Goal: Task Accomplishment & Management: Use online tool/utility

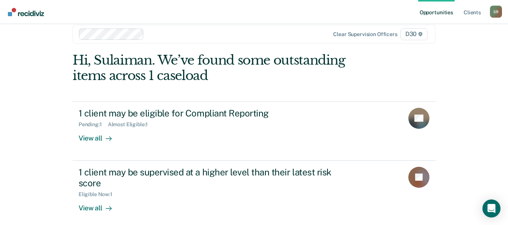
scroll to position [17, 0]
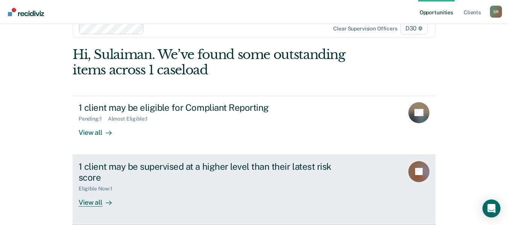
click at [181, 169] on div "1 client may be supervised at a higher level than their latest risk score" at bounding box center [211, 172] width 264 height 22
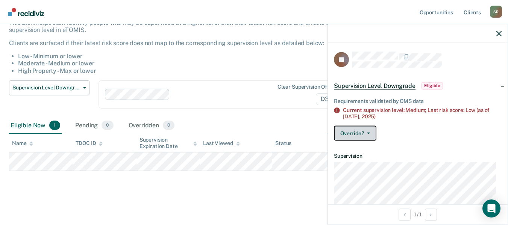
click at [373, 135] on button "Override?" at bounding box center [355, 133] width 42 height 15
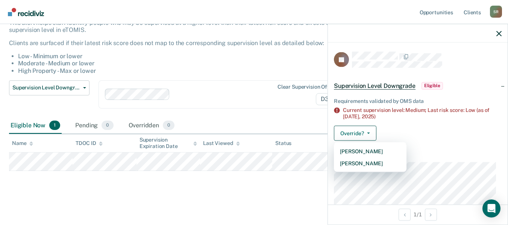
click at [223, 65] on li "Moderate - Medium or lower" at bounding box center [204, 63] width 372 height 7
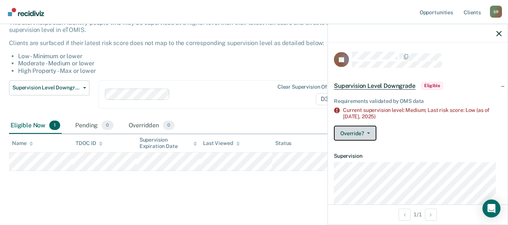
click at [371, 132] on button "Override?" at bounding box center [355, 133] width 42 height 15
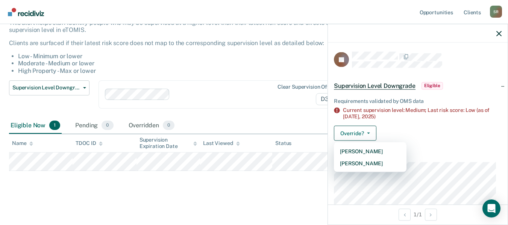
click at [237, 70] on li "High Property - Max or lower" at bounding box center [204, 70] width 372 height 7
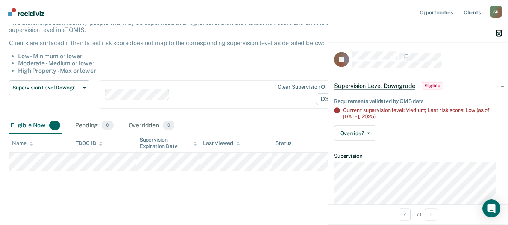
click at [497, 35] on icon "button" at bounding box center [498, 33] width 5 height 5
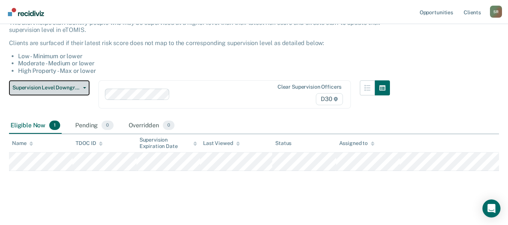
click at [59, 91] on button "Supervision Level Downgrade" at bounding box center [49, 87] width 80 height 15
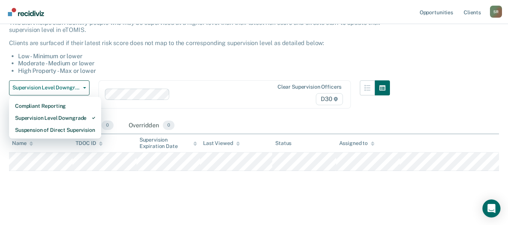
click at [235, 58] on li "Low - Minimum or lower" at bounding box center [204, 56] width 372 height 7
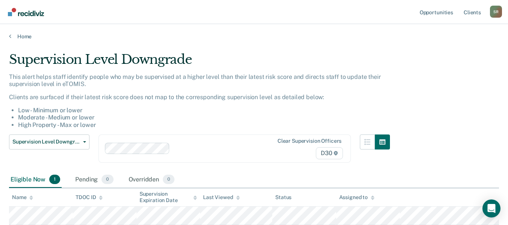
click at [64, 29] on div "Home" at bounding box center [254, 32] width 508 height 16
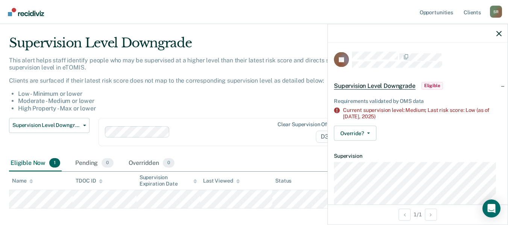
scroll to position [54, 0]
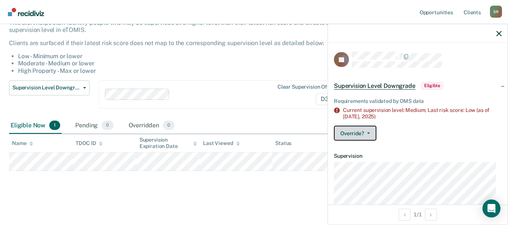
click at [370, 136] on button "Override?" at bounding box center [355, 133] width 42 height 15
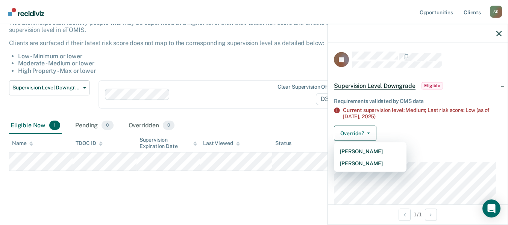
click at [263, 70] on li "High Property - Max or lower" at bounding box center [204, 70] width 372 height 7
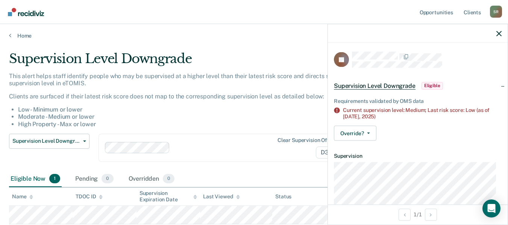
scroll to position [0, 0]
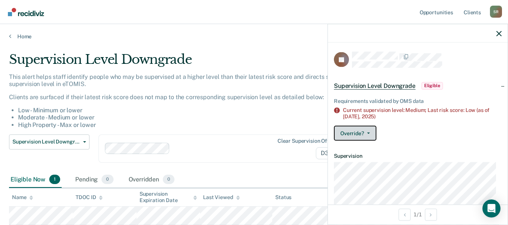
click at [367, 134] on button "Override?" at bounding box center [355, 133] width 42 height 15
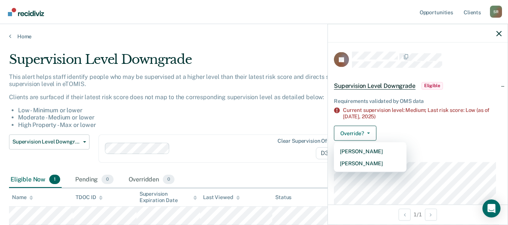
click at [248, 54] on div "Supervision Level Downgrade" at bounding box center [199, 62] width 381 height 21
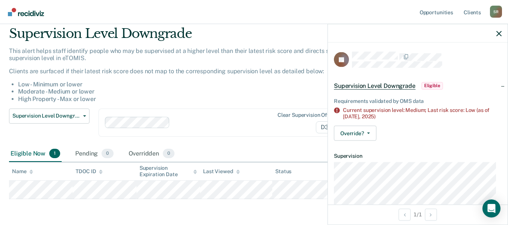
scroll to position [38, 0]
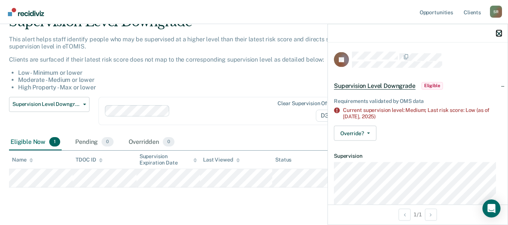
click at [501, 33] on icon "button" at bounding box center [498, 33] width 5 height 5
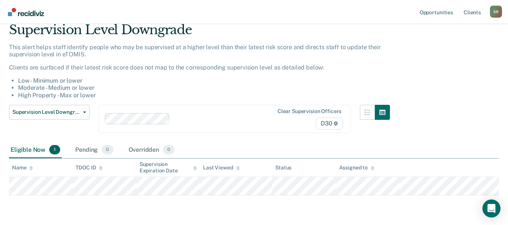
scroll to position [17, 0]
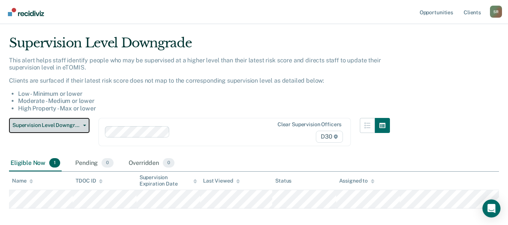
click at [57, 129] on button "Supervision Level Downgrade" at bounding box center [49, 125] width 80 height 15
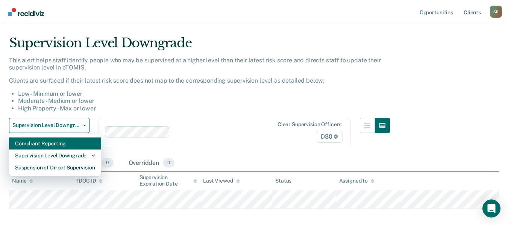
click at [51, 143] on div "Compliant Reporting" at bounding box center [55, 144] width 80 height 12
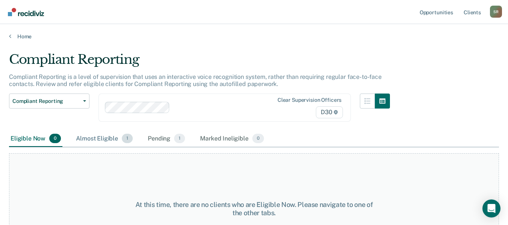
click at [103, 140] on div "Almost Eligible 1" at bounding box center [104, 139] width 60 height 17
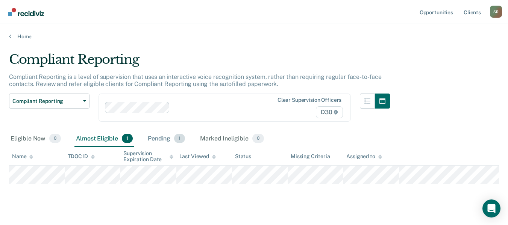
click at [161, 141] on div "Pending 1" at bounding box center [166, 139] width 40 height 17
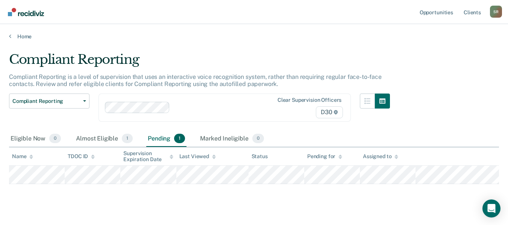
scroll to position [13, 0]
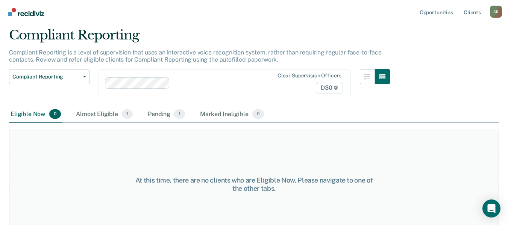
scroll to position [38, 0]
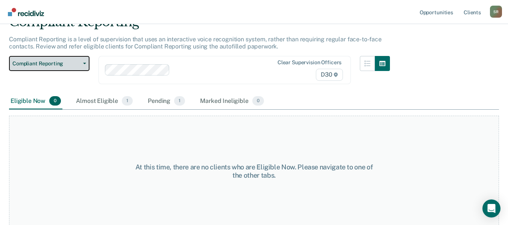
click at [84, 66] on button "Compliant Reporting" at bounding box center [49, 63] width 80 height 15
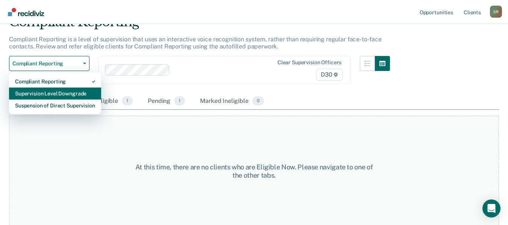
click at [70, 93] on div "Supervision Level Downgrade" at bounding box center [55, 94] width 80 height 12
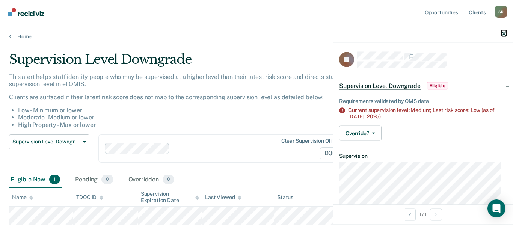
click at [504, 34] on icon "button" at bounding box center [504, 33] width 5 height 5
